Goal: Information Seeking & Learning: Learn about a topic

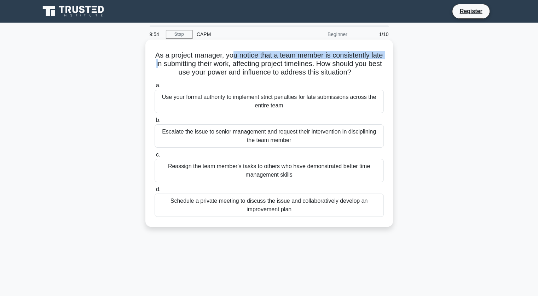
click at [174, 65] on h5 "As a project manager, you notice that a team member is consistently late in sub…" at bounding box center [269, 64] width 231 height 26
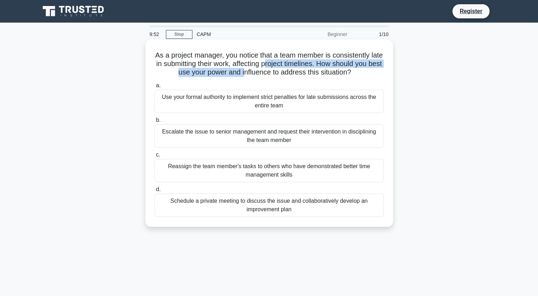
drag, startPoint x: 258, startPoint y: 69, endPoint x: 288, endPoint y: 68, distance: 30.1
click at [288, 68] on h5 "As a project manager, you notice that a team member is consistently late in sub…" at bounding box center [269, 64] width 231 height 26
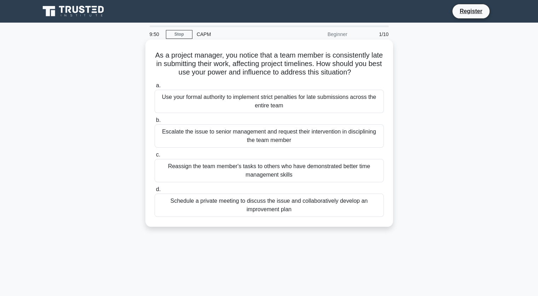
click at [332, 69] on h5 "As a project manager, you notice that a team member is consistently late in sub…" at bounding box center [269, 64] width 231 height 26
drag, startPoint x: 341, startPoint y: 67, endPoint x: 198, endPoint y: 73, distance: 143.4
click at [198, 73] on h5 "As a project manager, you notice that a team member is consistently late in sub…" at bounding box center [269, 64] width 231 height 26
click at [333, 210] on div "Schedule a private meeting to discuss the issue and collaboratively develop an …" at bounding box center [269, 205] width 229 height 23
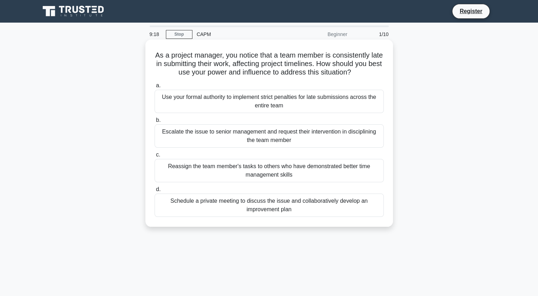
click at [155, 192] on input "d. Schedule a private meeting to discuss the issue and collaboratively develop …" at bounding box center [155, 189] width 0 height 5
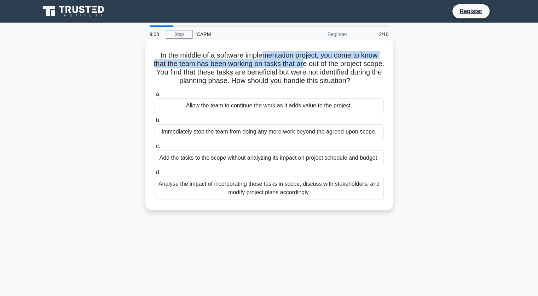
drag, startPoint x: 261, startPoint y: 58, endPoint x: 314, endPoint y: 66, distance: 54.3
click at [314, 66] on h5 "In the middle of a software implementation project, you come to know that the t…" at bounding box center [269, 68] width 231 height 35
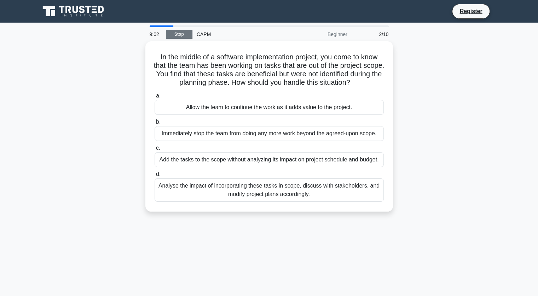
click at [177, 34] on link "Stop" at bounding box center [179, 34] width 27 height 9
